Goal: Information Seeking & Learning: Learn about a topic

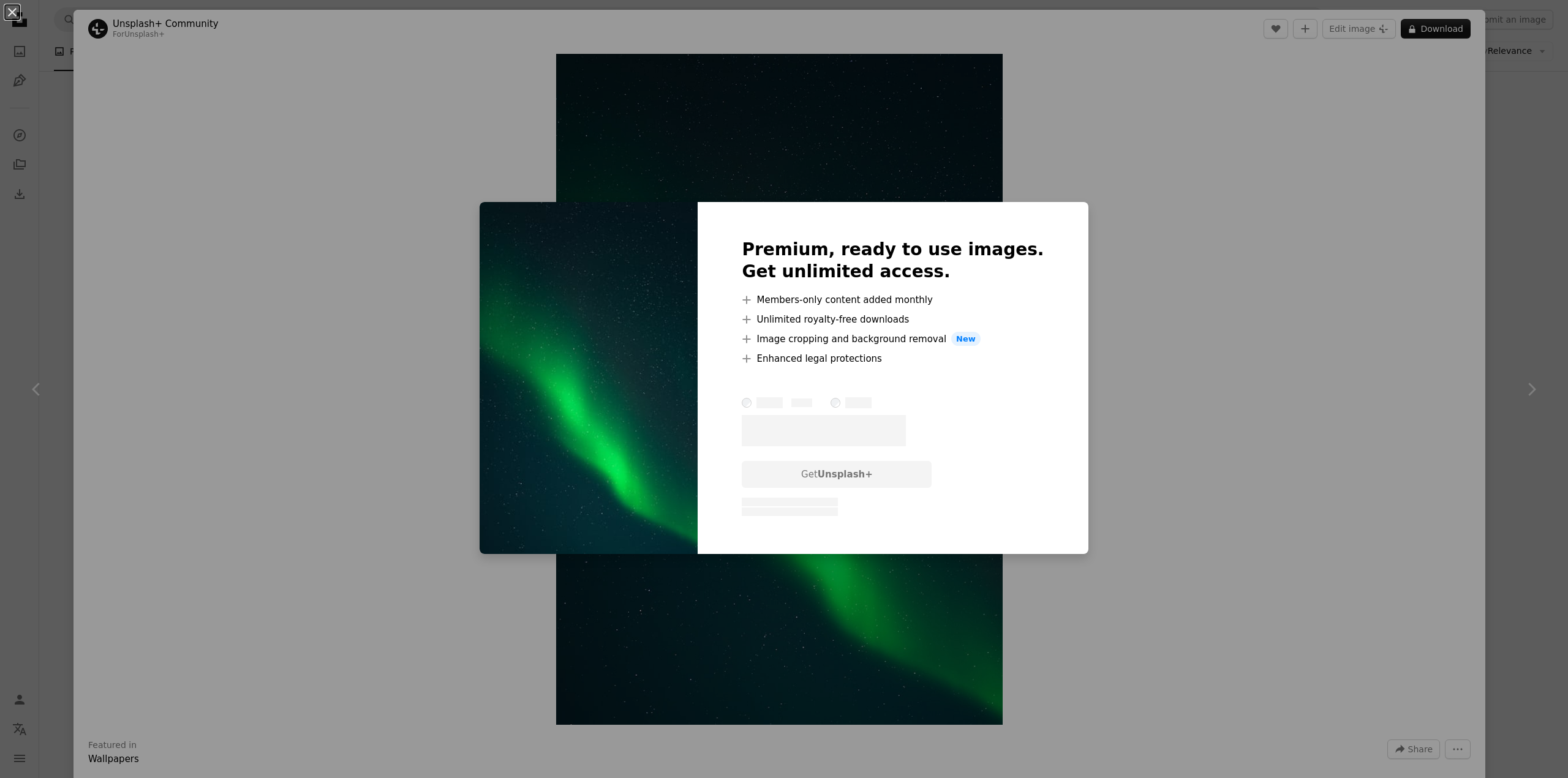
scroll to position [681, 0]
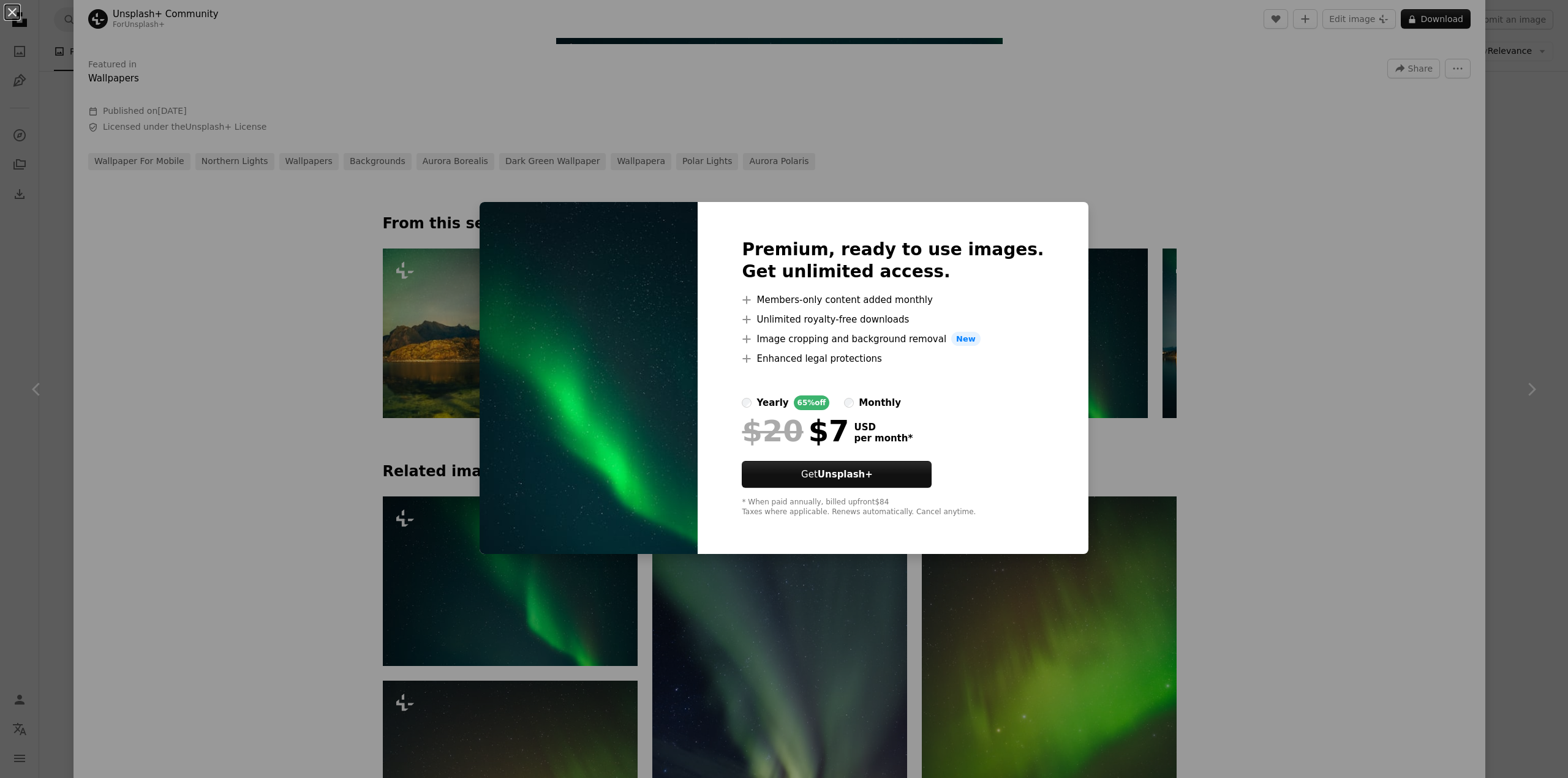
click at [1224, 243] on div "An X shape Premium, ready to use images. Get unlimited access. A plus sign Memb…" at bounding box center [784, 389] width 1568 height 778
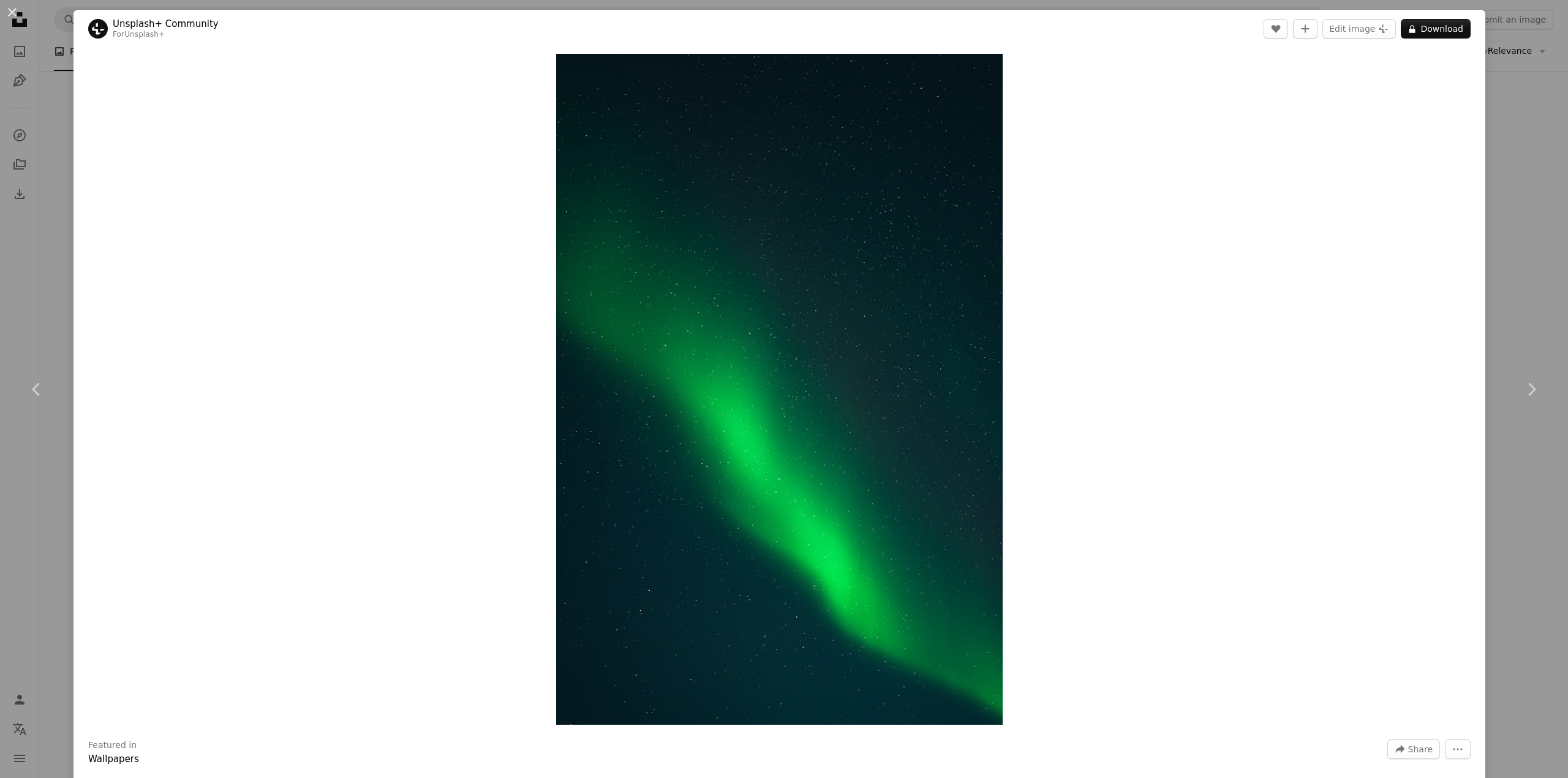
drag, startPoint x: 779, startPoint y: 364, endPoint x: 1062, endPoint y: 234, distance: 311.4
click at [1095, 303] on div "Zoom in" at bounding box center [779, 390] width 1412 height 683
click at [984, 78] on img "Zoom in on this image" at bounding box center [779, 390] width 446 height 671
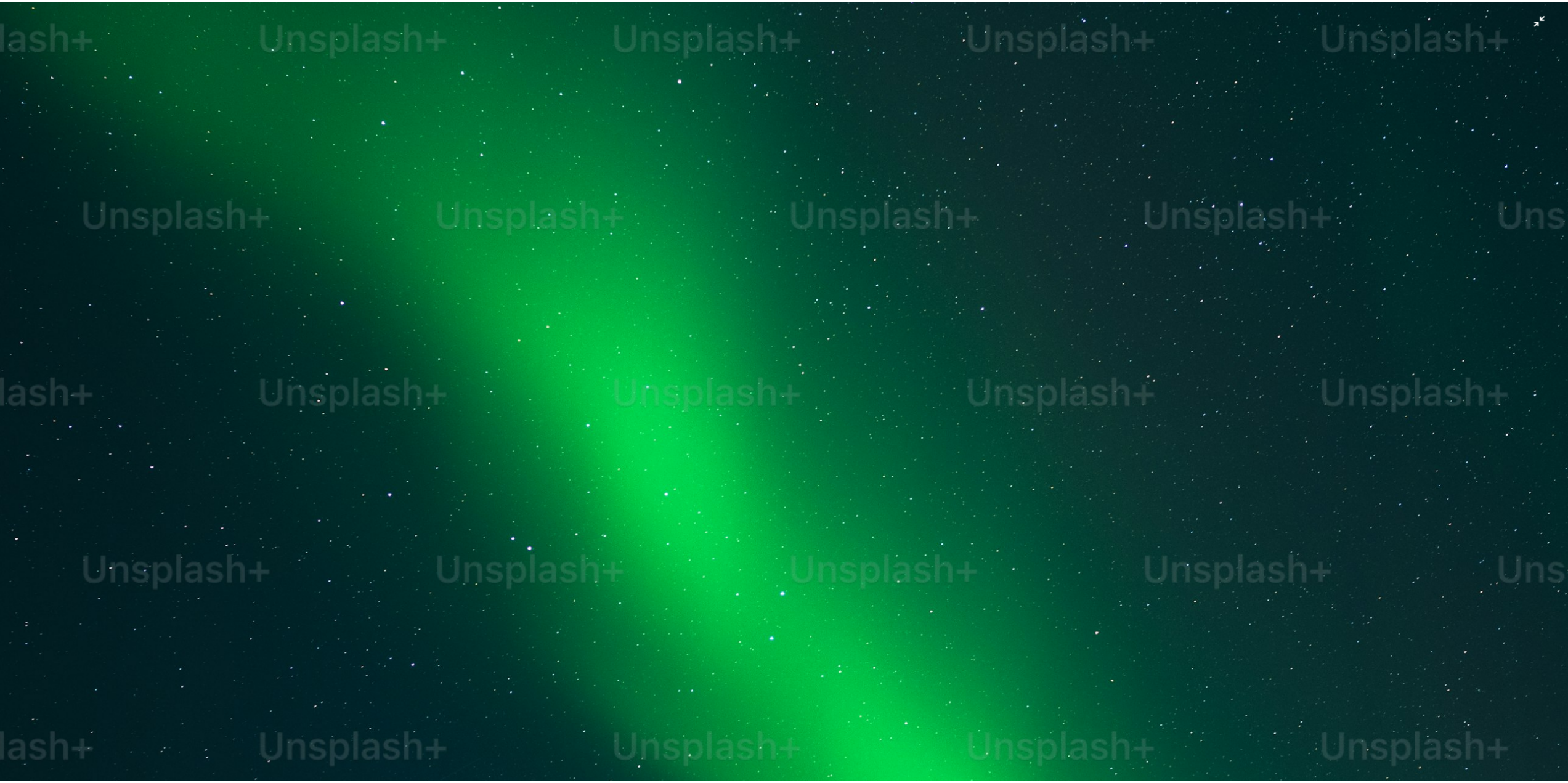
scroll to position [904, 0]
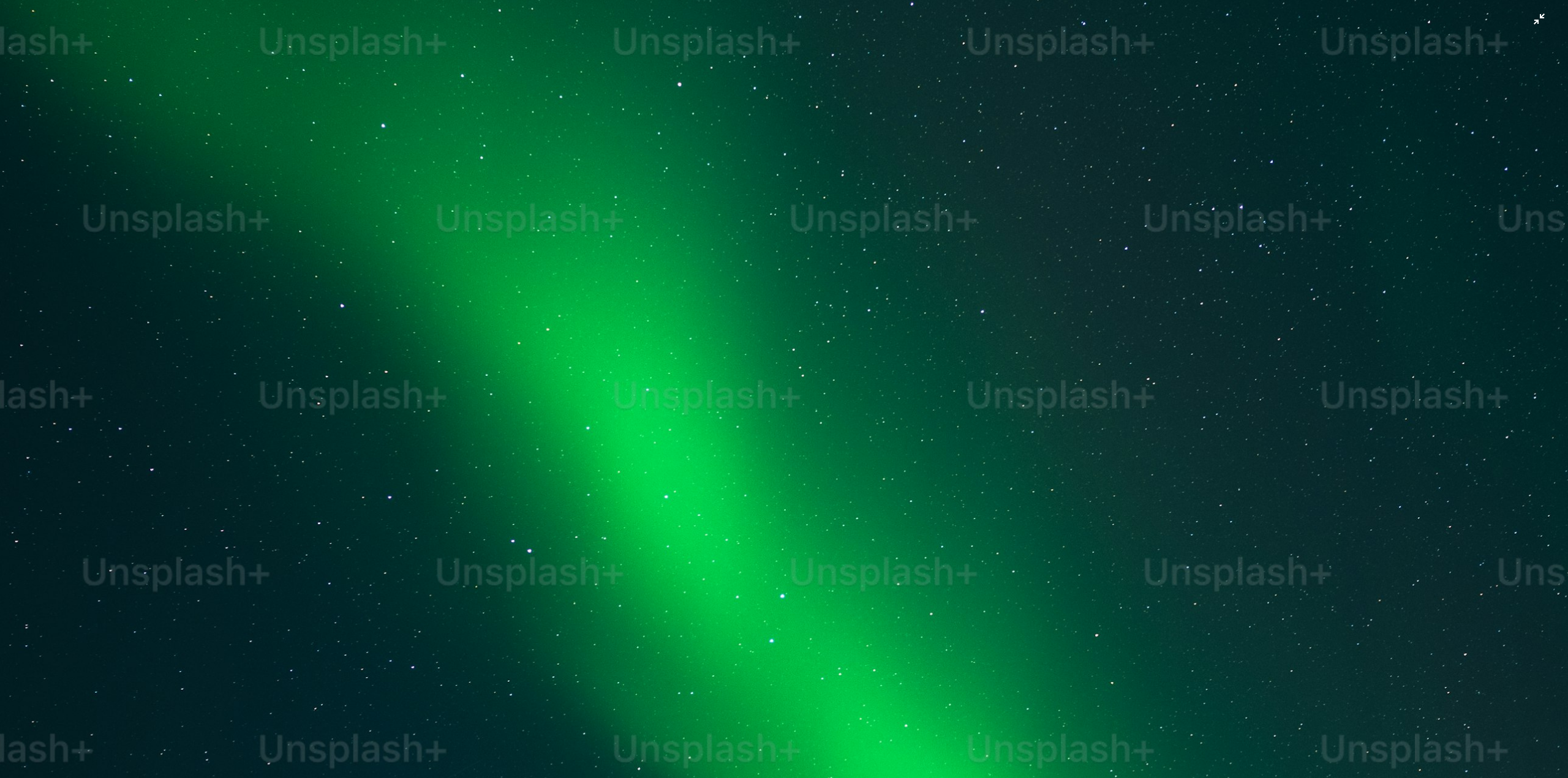
click at [1535, 22] on img "Zoom out on this image" at bounding box center [784, 280] width 1569 height 2358
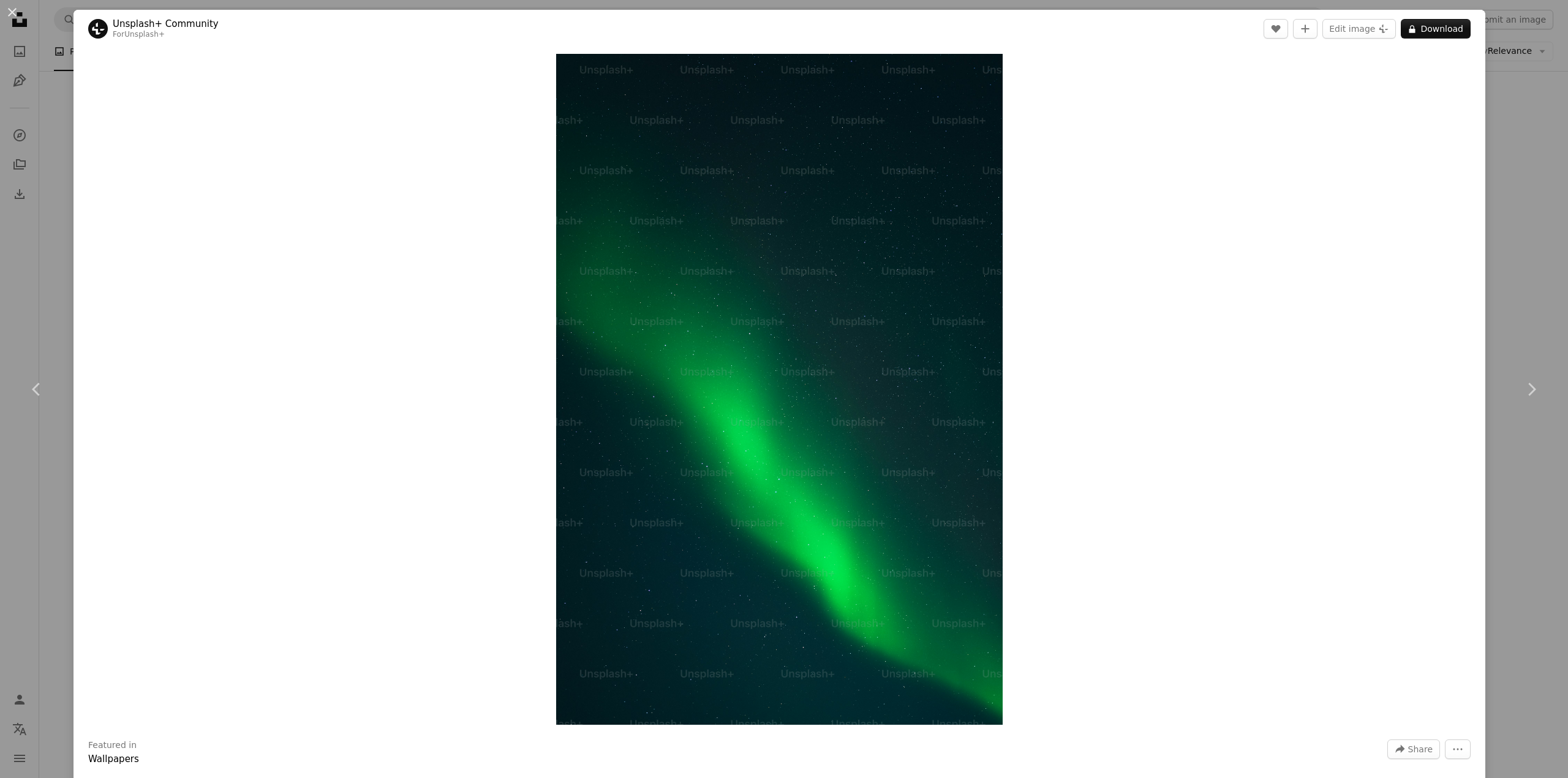
click at [1503, 98] on div "An X shape Chevron left Chevron right Unsplash+ Community For Unsplash+ A heart…" at bounding box center [784, 389] width 1568 height 778
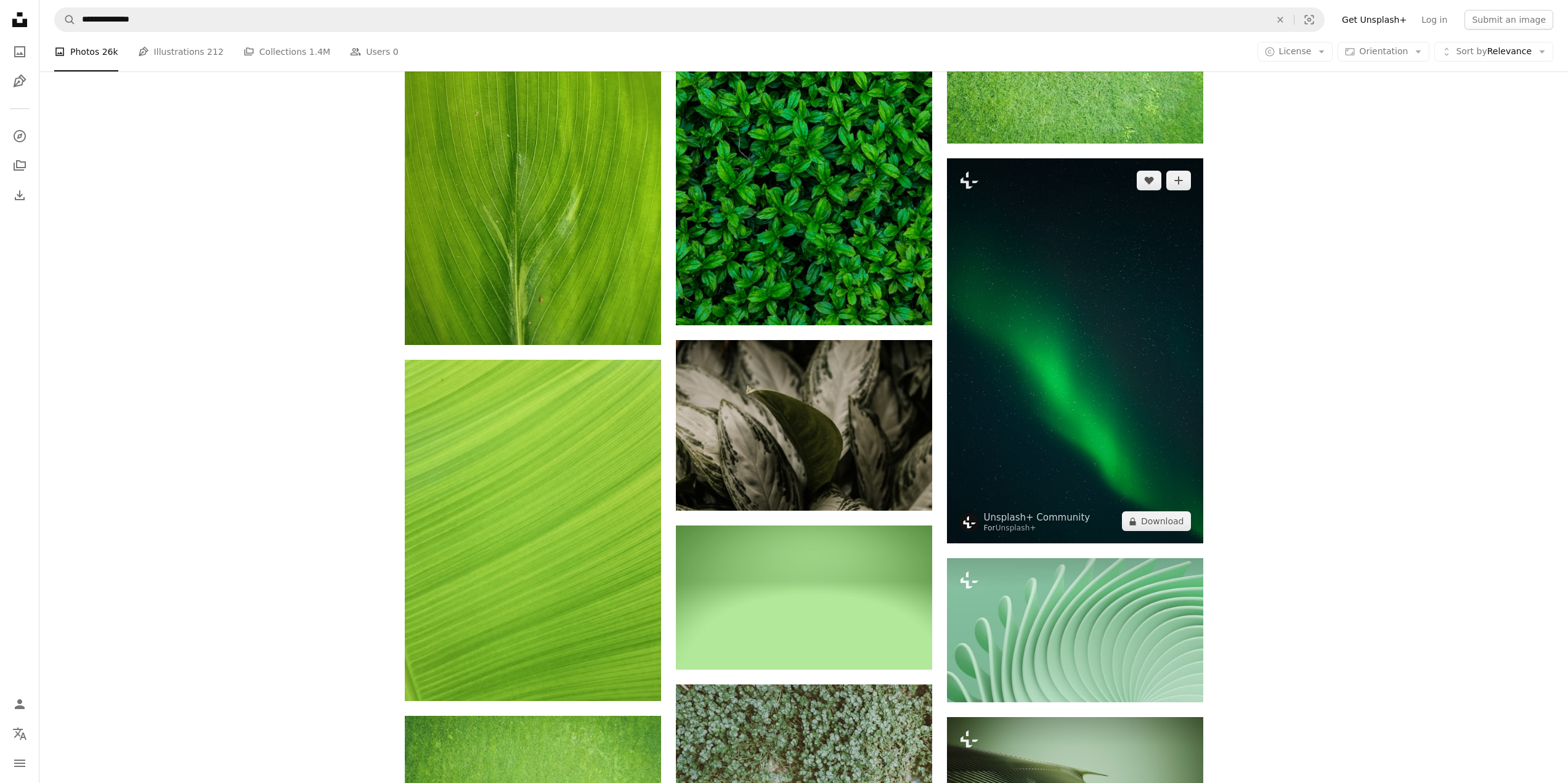
click at [1052, 307] on img at bounding box center [1075, 351] width 256 height 385
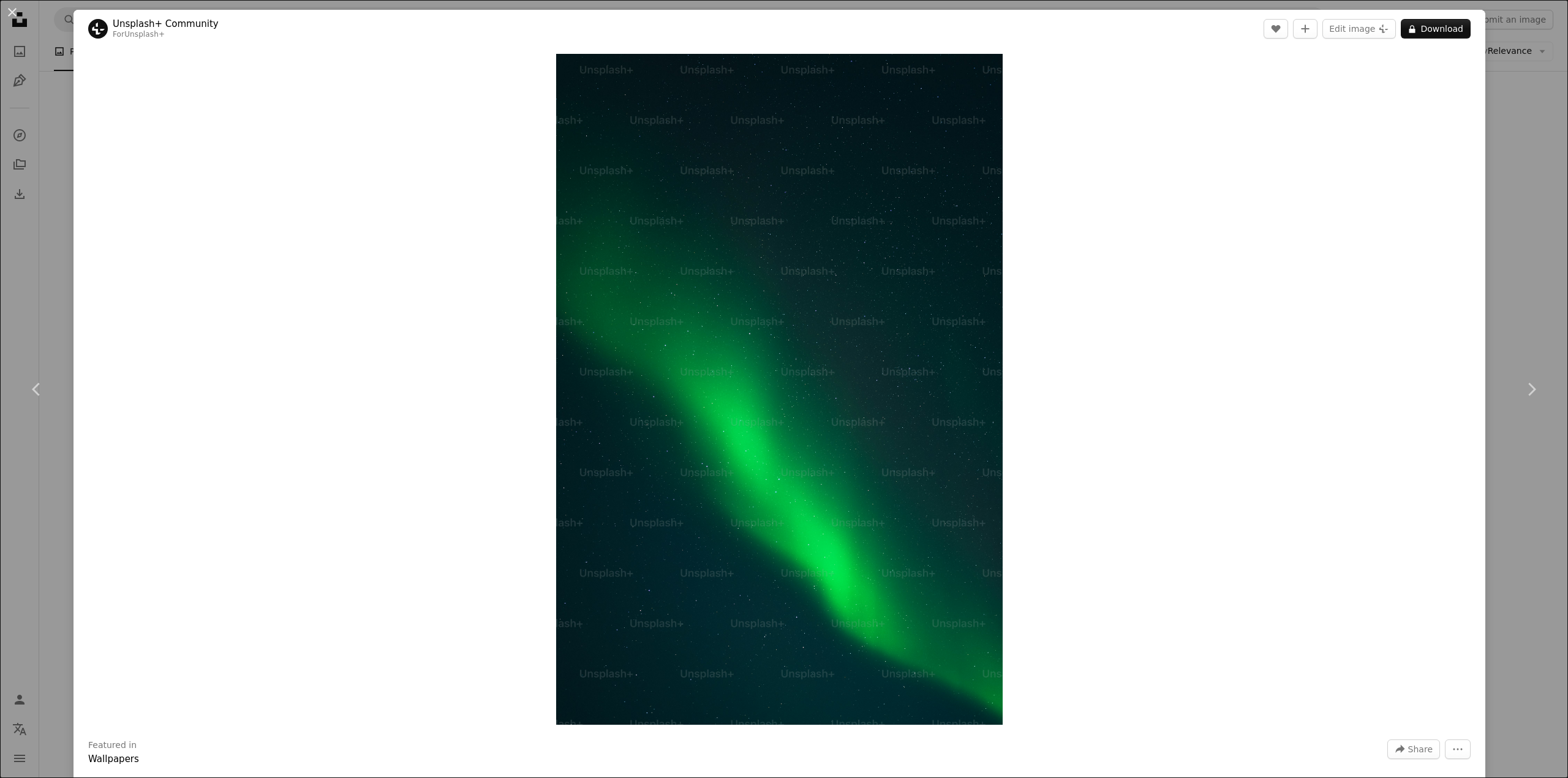
click at [1523, 311] on div "An X shape Chevron left Chevron right Unsplash+ Community For Unsplash+ A heart…" at bounding box center [784, 389] width 1568 height 778
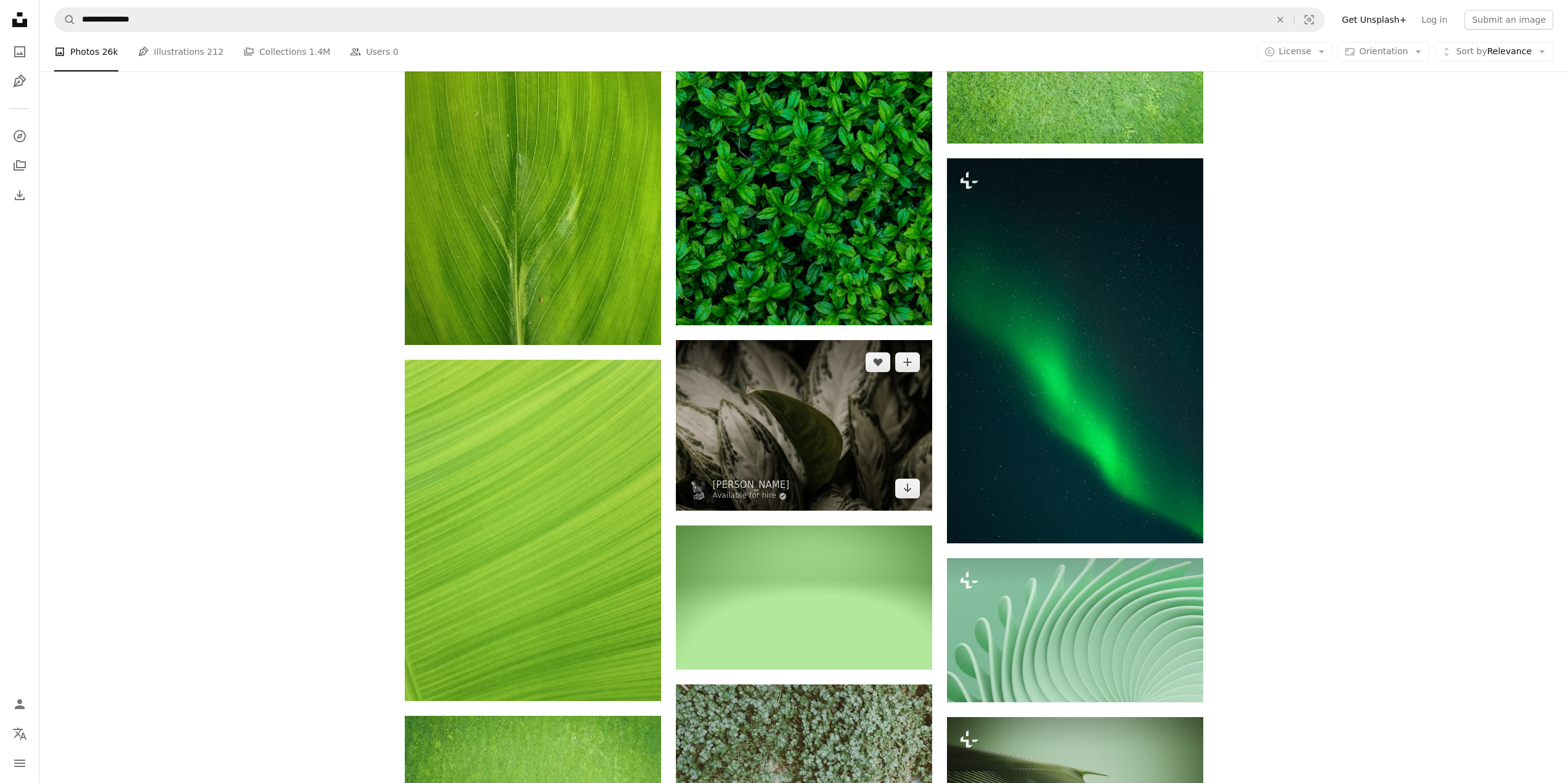
click at [853, 403] on img at bounding box center [804, 426] width 256 height 171
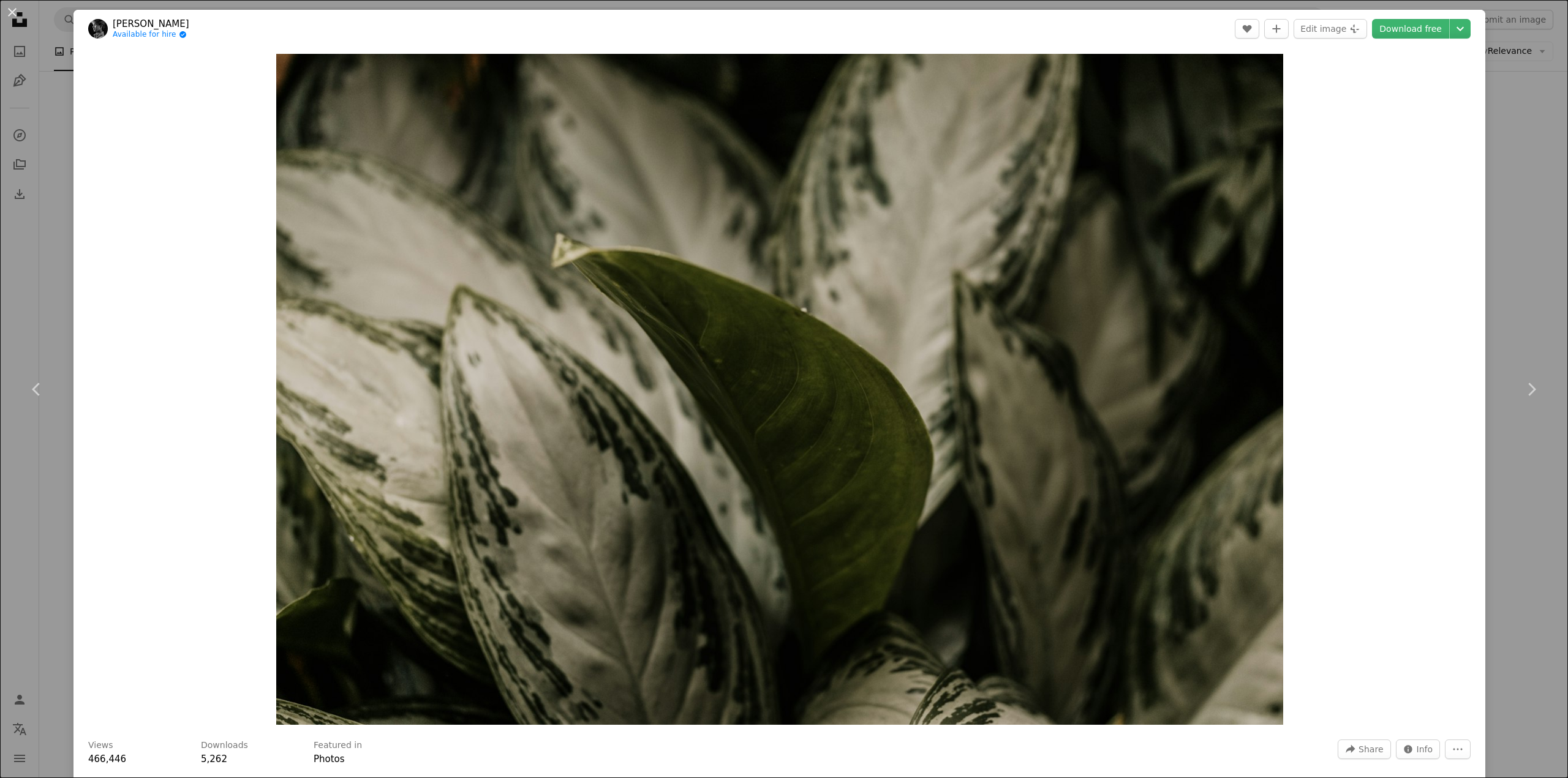
click at [1518, 329] on div "An X shape Chevron left Chevron right [PERSON_NAME] Available for hire A checkm…" at bounding box center [784, 389] width 1568 height 778
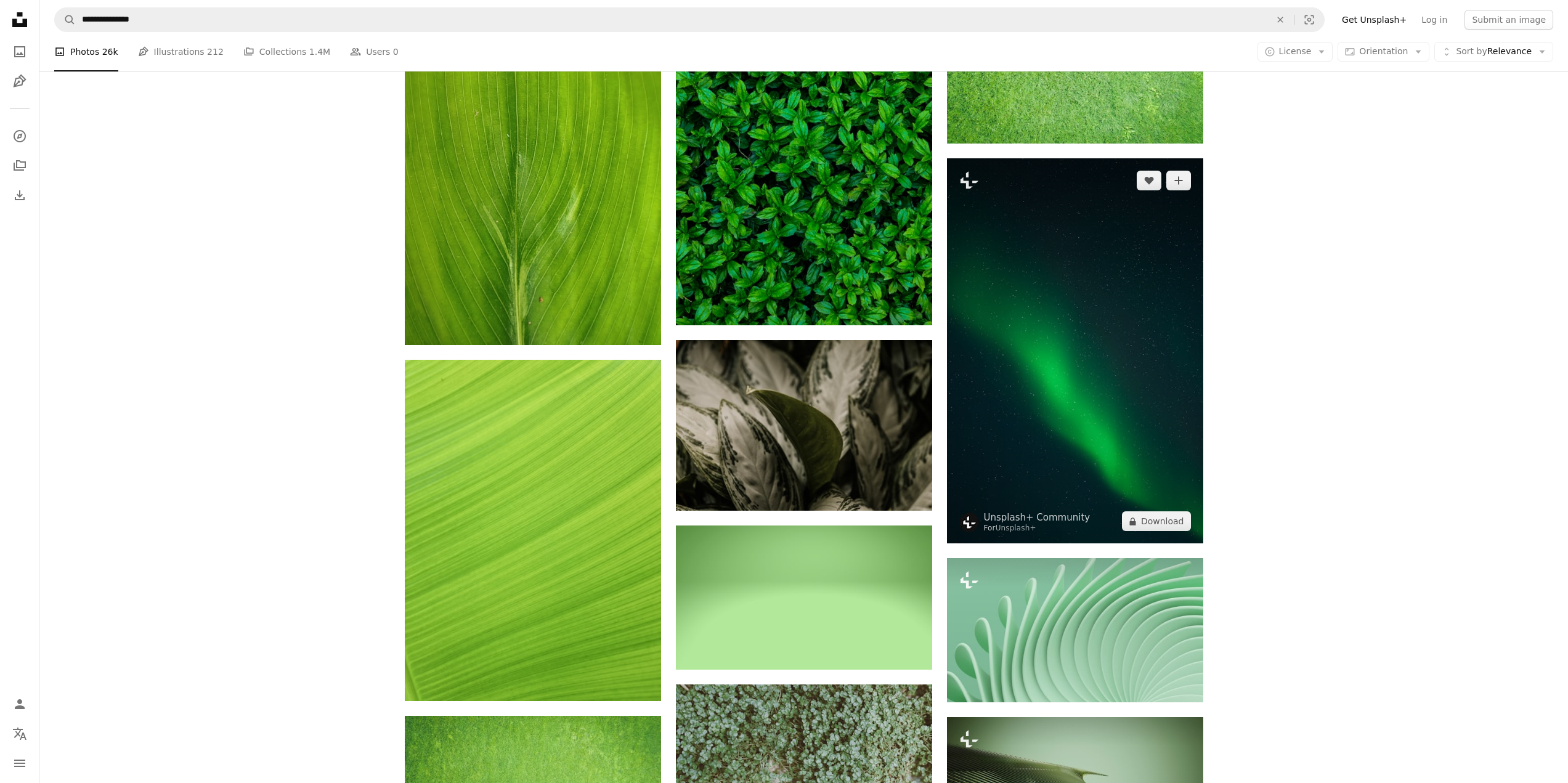
click at [1008, 349] on img at bounding box center [1075, 351] width 256 height 385
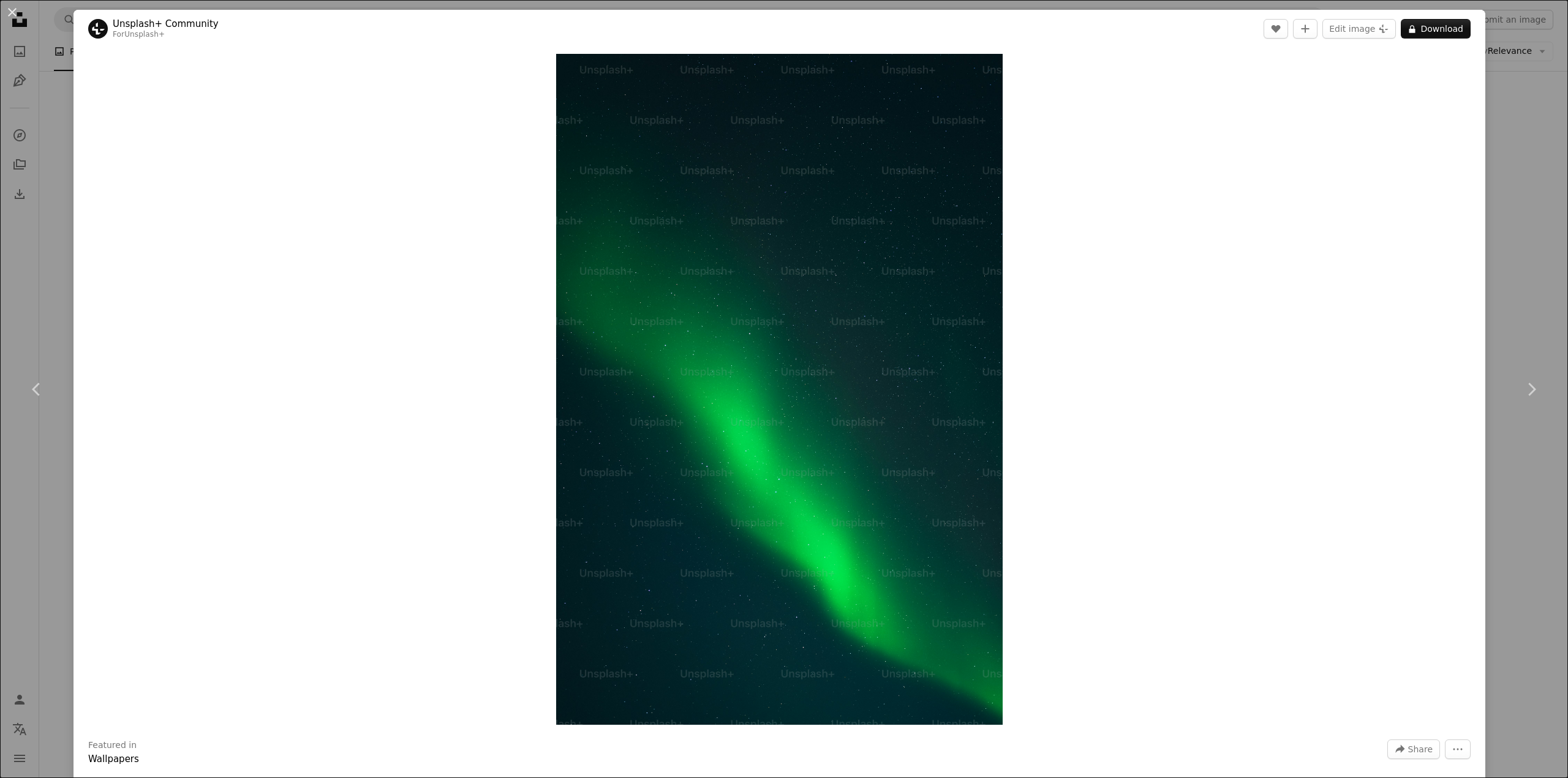
click at [1514, 321] on div "An X shape Chevron left Chevron right Unsplash+ Community For Unsplash+ A heart…" at bounding box center [784, 389] width 1568 height 778
